Goal: Task Accomplishment & Management: Manage account settings

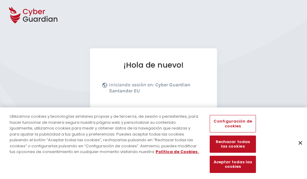
scroll to position [74, 0]
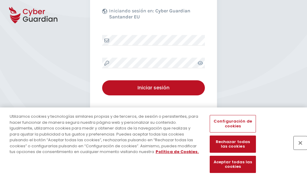
click at [297, 149] on button "Cerrar" at bounding box center [300, 142] width 13 height 13
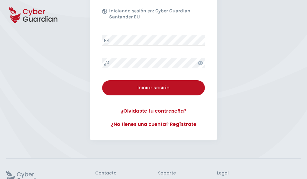
scroll to position [118, 0]
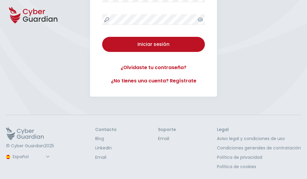
click at [102, 37] on button "Iniciar sesión" at bounding box center [153, 44] width 103 height 15
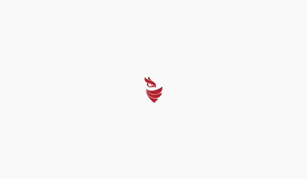
scroll to position [0, 0]
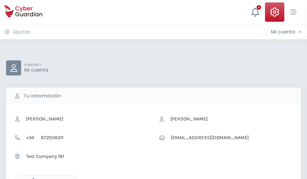
click at [32, 179] on icon "button" at bounding box center [31, 180] width 5 height 5
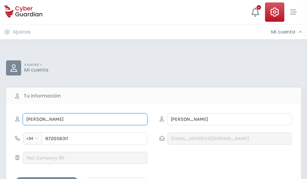
click at [85, 119] on input "CAYETANA" at bounding box center [85, 119] width 125 height 12
type input "C"
type input "Jacinta"
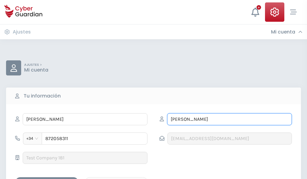
click at [229, 119] on input "SORIANO" at bounding box center [229, 119] width 125 height 12
type input "S"
type input "Pla"
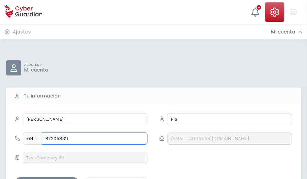
click at [95, 139] on input "872058311" at bounding box center [95, 139] width 106 height 12
type input "8"
type input "881618704"
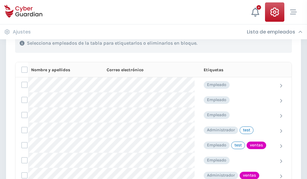
scroll to position [274, 0]
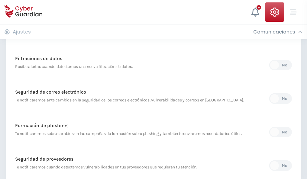
scroll to position [318, 0]
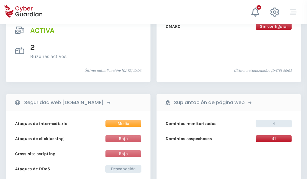
scroll to position [614, 0]
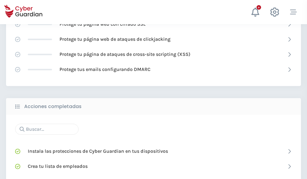
scroll to position [402, 0]
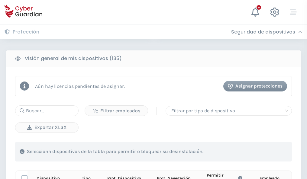
scroll to position [534, 0]
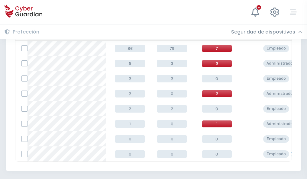
scroll to position [280, 0]
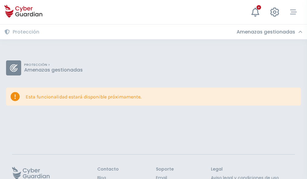
scroll to position [39, 0]
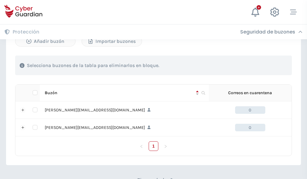
scroll to position [262, 0]
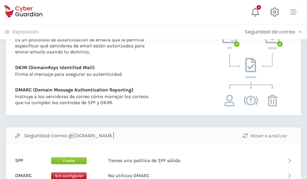
scroll to position [326, 0]
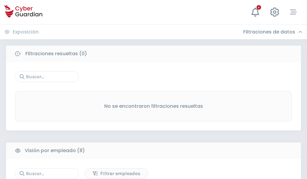
scroll to position [515, 0]
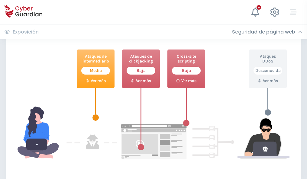
scroll to position [329, 0]
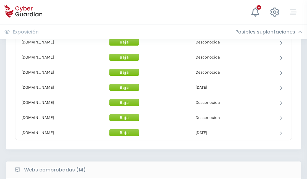
scroll to position [589, 0]
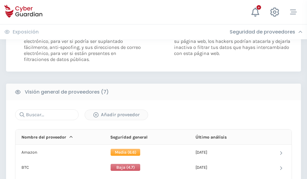
scroll to position [404, 0]
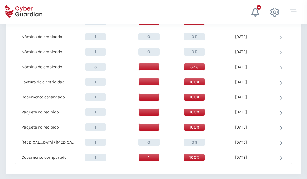
scroll to position [626, 0]
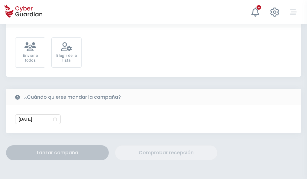
scroll to position [221, 0]
